Goal: Information Seeking & Learning: Learn about a topic

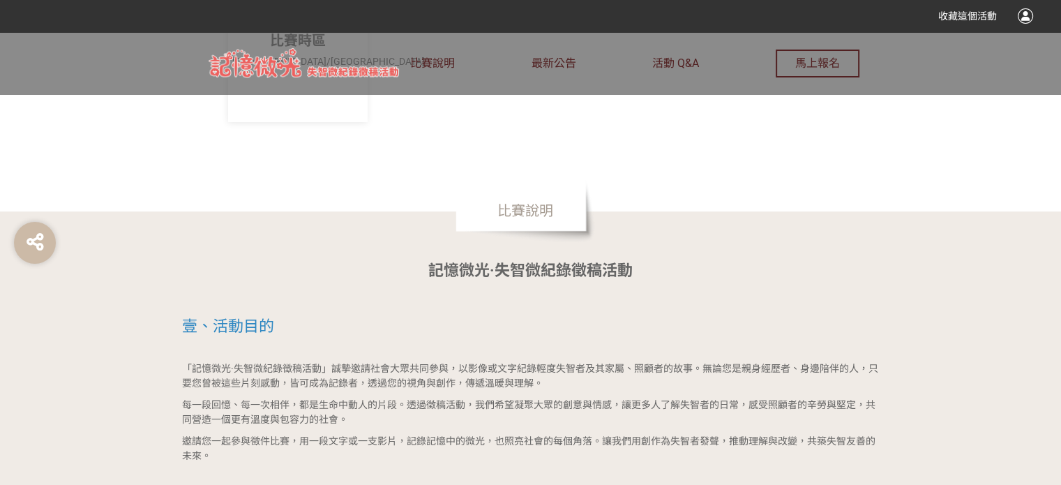
scroll to position [698, 0]
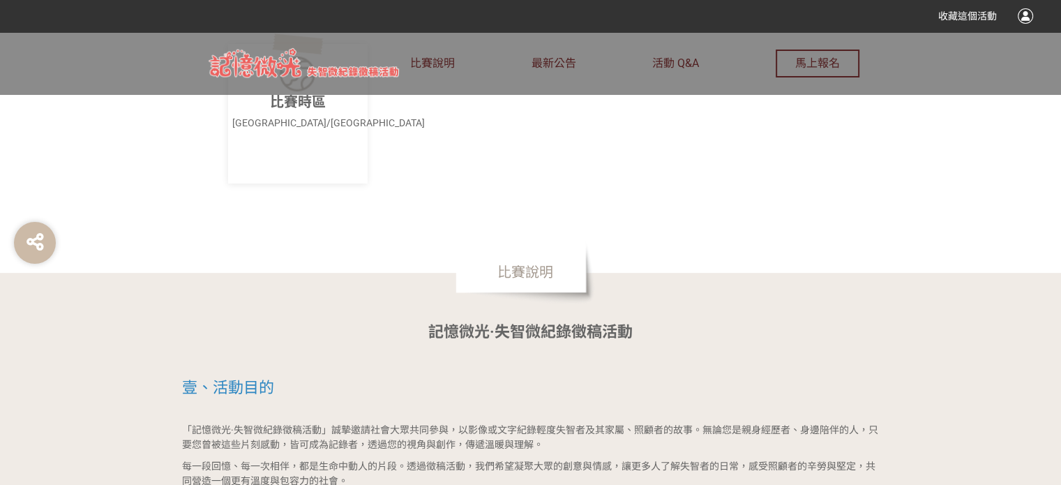
click at [485, 274] on span "比賽說明" at bounding box center [525, 272] width 140 height 63
click at [515, 277] on span "比賽說明" at bounding box center [525, 272] width 140 height 63
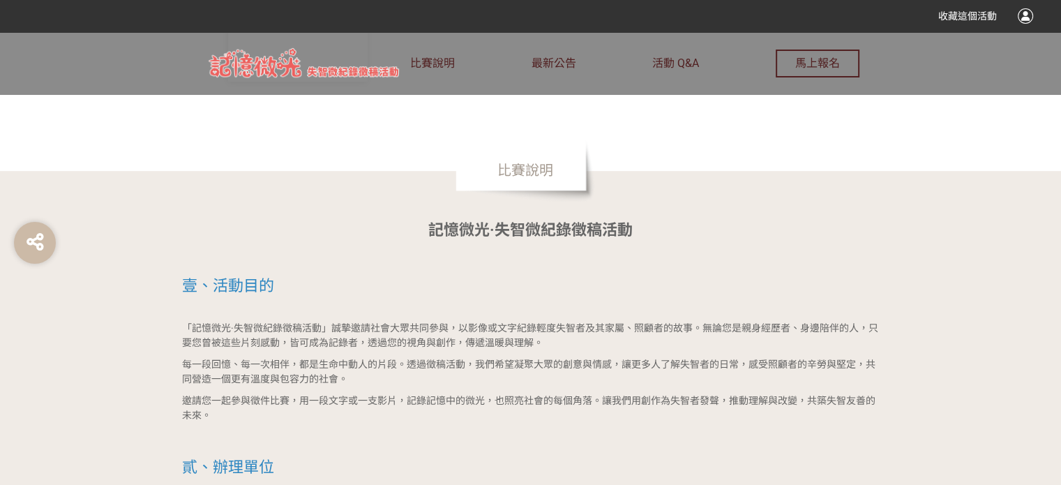
scroll to position [837, 0]
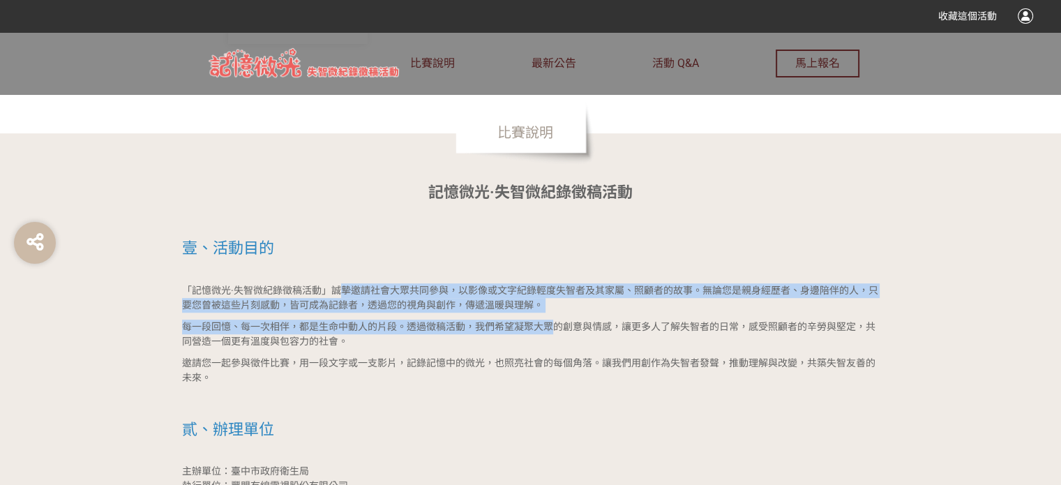
drag, startPoint x: 343, startPoint y: 288, endPoint x: 555, endPoint y: 333, distance: 216.7
click at [555, 333] on p "每一段回憶、每一次相伴，都是生命中動人的片段。透過徵稿活動，我們希望凝聚大眾的創意與情感，讓更多人了解失智者的日常，感受照顧者的辛勞與堅定，共同營造一個更有溫…" at bounding box center [531, 333] width 698 height 29
drag, startPoint x: 497, startPoint y: 292, endPoint x: 543, endPoint y: 320, distance: 54.4
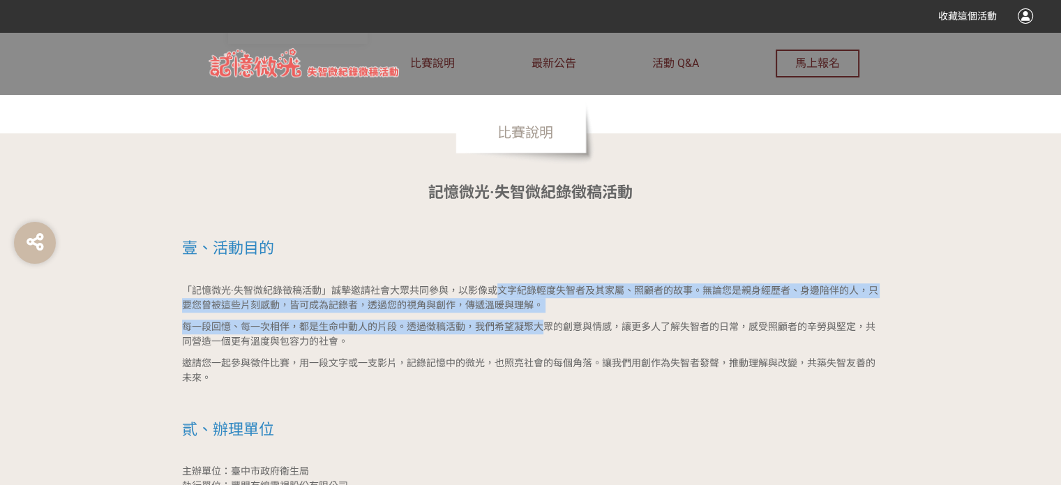
click at [543, 321] on span "每一段回憶、每一次相伴，都是生命中動人的片段。透過徵稿活動，我們希望凝聚大眾的創意與情感，讓更多人了解失智者的日常，感受照顧者的辛勞與堅定，共同營造一個更有溫…" at bounding box center [528, 334] width 693 height 26
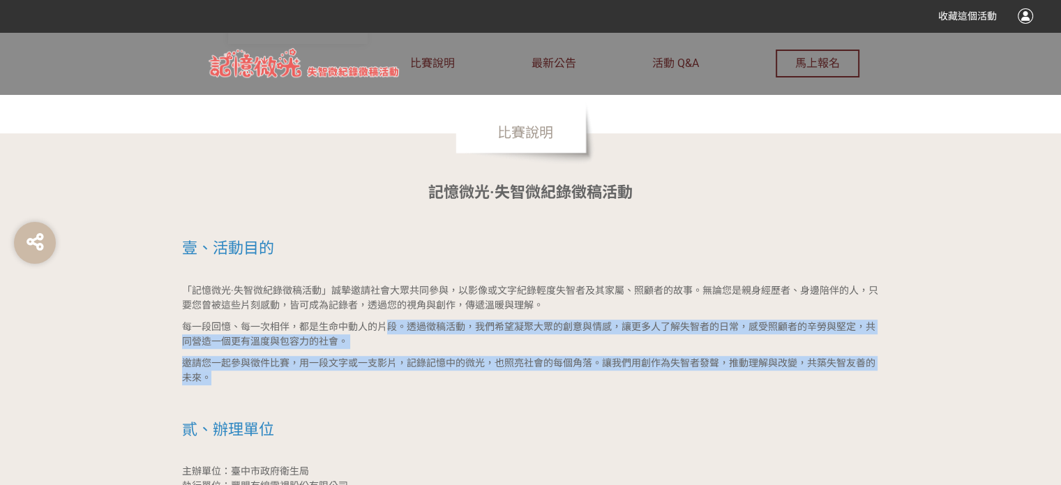
drag, startPoint x: 389, startPoint y: 317, endPoint x: 516, endPoint y: 383, distance: 143.2
click at [516, 383] on p "邀請您一起參與徵件比賽，用一段文字或一支影片，記錄記憶中的微光，也照亮社會的每個角落。讓我們用創作為失智者發聲，推動理解與改變，共築失智友善的未來。" at bounding box center [531, 370] width 698 height 29
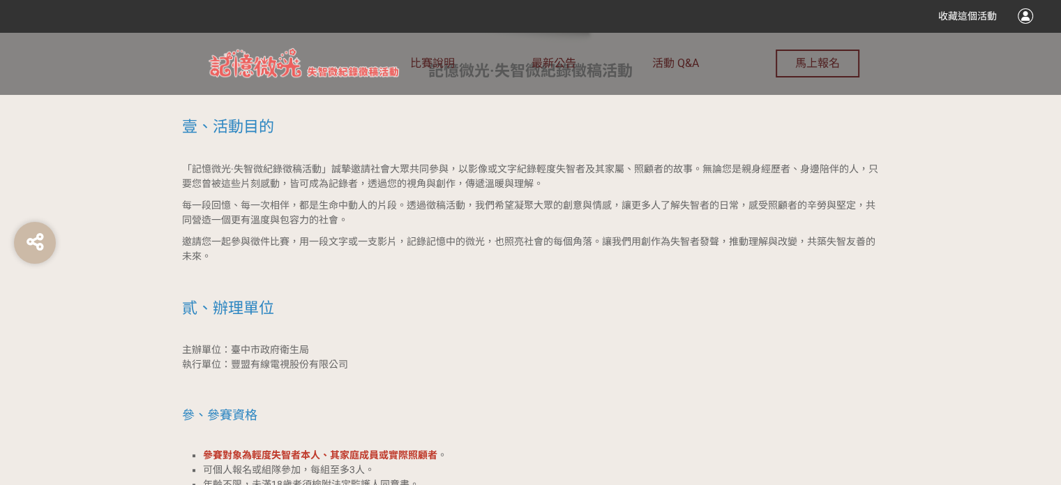
scroll to position [977, 0]
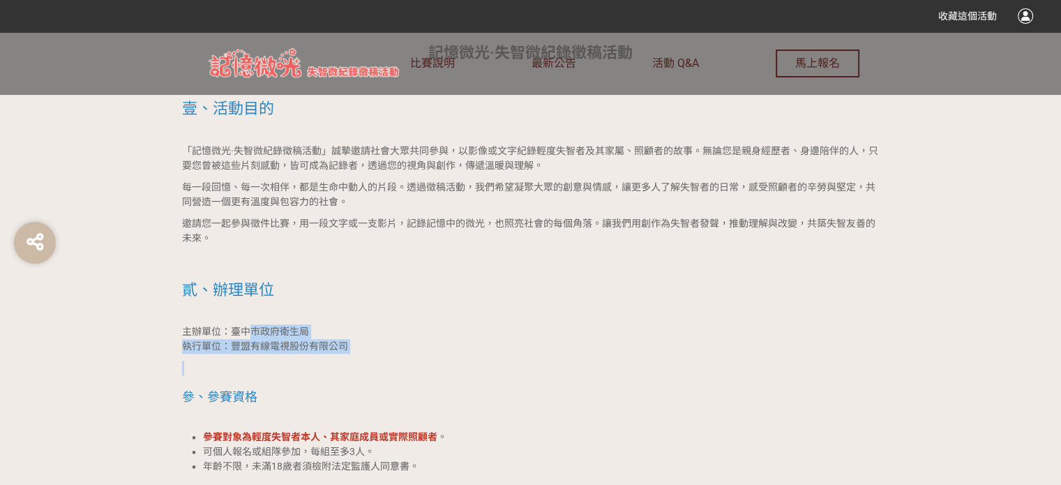
drag, startPoint x: 248, startPoint y: 329, endPoint x: 388, endPoint y: 354, distance: 142.4
drag, startPoint x: 196, startPoint y: 329, endPoint x: 360, endPoint y: 345, distance: 164.8
click at [360, 345] on p "主辦單位：臺中市政府衛生局 執行單位：豐盟有線電視股份有限公司" at bounding box center [531, 338] width 698 height 29
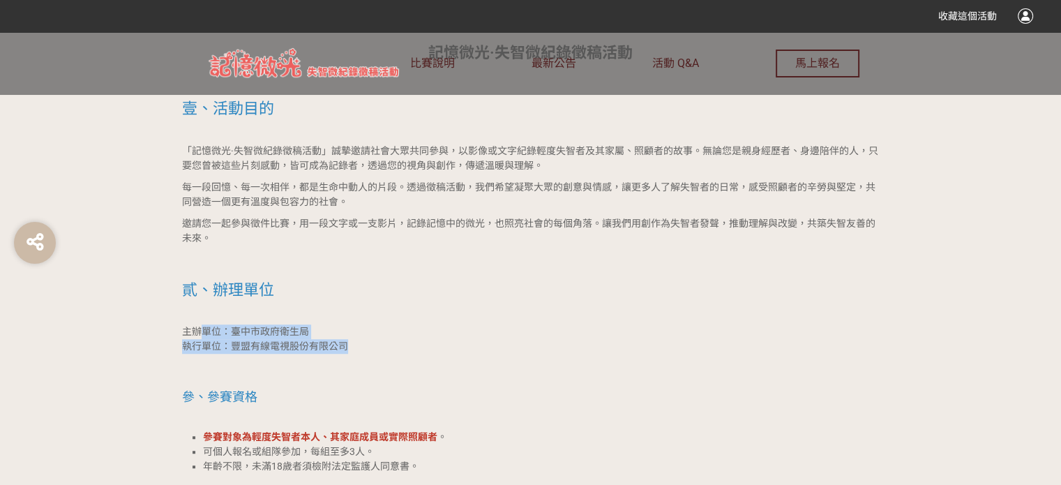
click at [360, 345] on p "主辦單位：臺中市政府衛生局 執行單位：豐盟有線電視股份有限公司" at bounding box center [531, 338] width 698 height 29
drag, startPoint x: 184, startPoint y: 329, endPoint x: 359, endPoint y: 348, distance: 175.4
click at [359, 348] on p "主辦單位：臺中市政府衛生局 執行單位：豐盟有線電視股份有限公司" at bounding box center [531, 338] width 698 height 29
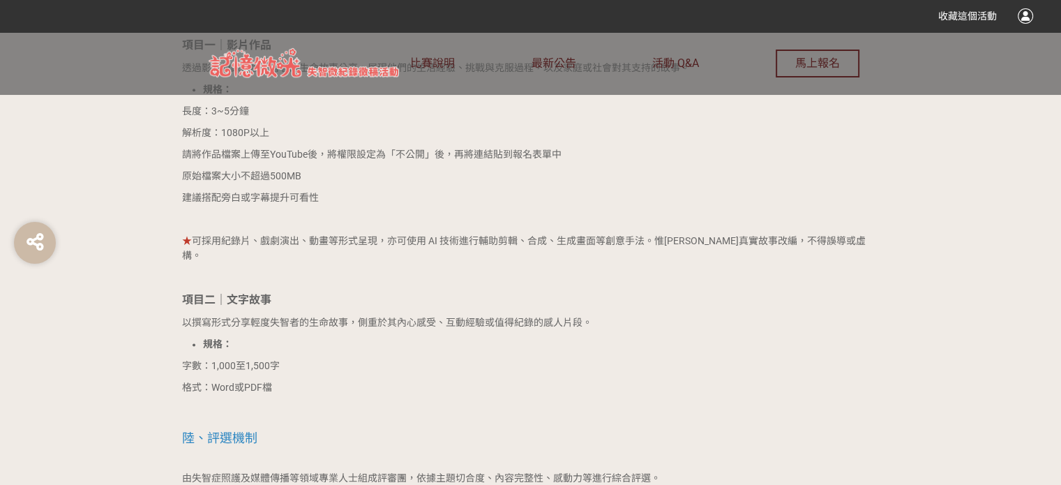
scroll to position [1674, 0]
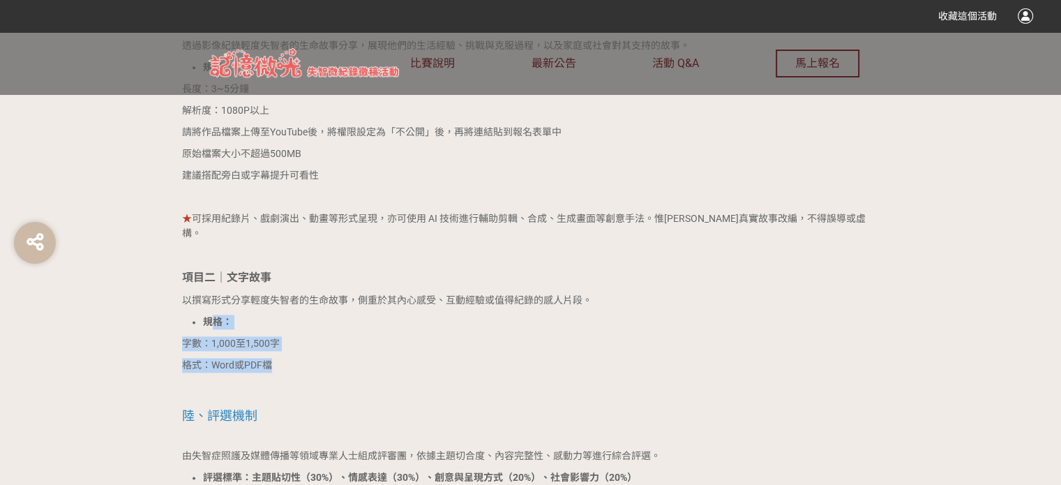
drag, startPoint x: 209, startPoint y: 314, endPoint x: 294, endPoint y: 338, distance: 87.7
click at [294, 338] on div "記憶微光·失智微紀錄徵稿活動 壹、活動目的 「記憶微光·失智微紀錄徵稿活動」誠摯邀請社會大眾共同參與，以影像或文字紀錄輕度失智者及其家屬、照顧者的故事。無論您…" at bounding box center [531, 371] width 698 height 2054
drag, startPoint x: 212, startPoint y: 334, endPoint x: 303, endPoint y: 351, distance: 92.2
click at [303, 351] on div "記憶微光·失智微紀錄徵稿活動 壹、活動目的 「記憶微光·失智微紀錄徵稿活動」誠摯邀請社會大眾共同參與，以影像或文字紀錄輕度失智者及其家屬、照顧者的故事。無論您…" at bounding box center [531, 371] width 698 height 2054
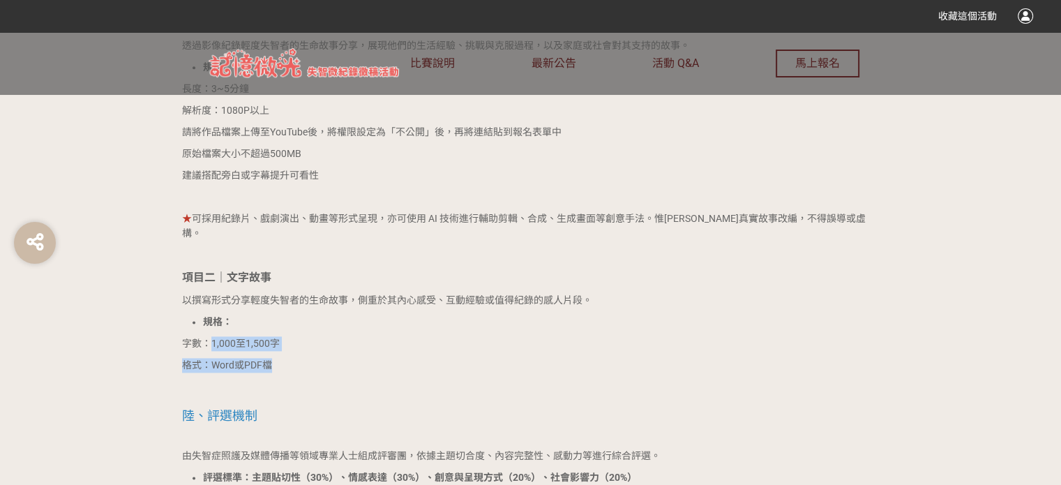
click at [303, 358] on p "格式：Word或PDF檔" at bounding box center [531, 365] width 698 height 15
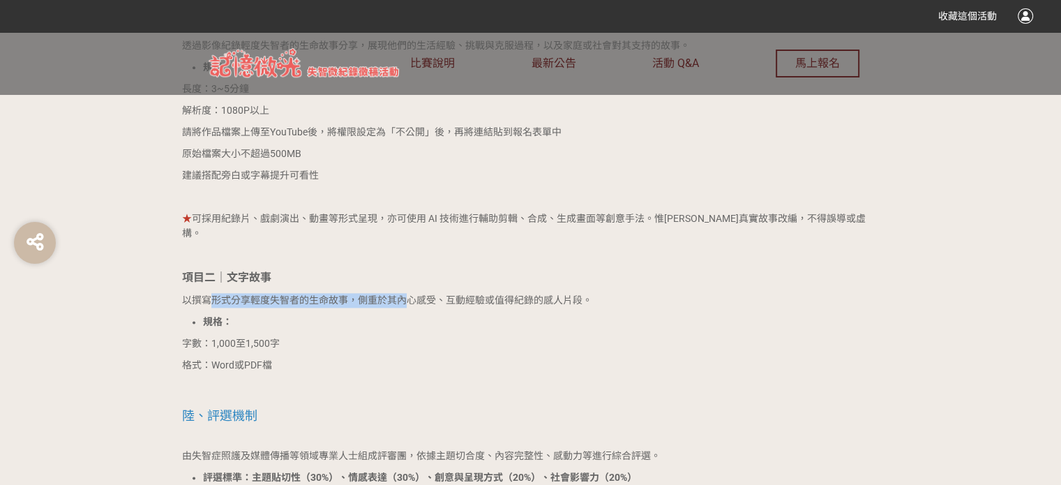
drag, startPoint x: 215, startPoint y: 289, endPoint x: 409, endPoint y: 293, distance: 194.6
click at [409, 293] on div "記憶微光·失智微紀錄徵稿活動 壹、活動目的 「記憶微光·失智微紀錄徵稿活動」誠摯邀請社會大眾共同參與，以影像或文字紀錄輕度失智者及其家屬、照顧者的故事。無論您…" at bounding box center [531, 371] width 698 height 2054
